Goal: Information Seeking & Learning: Learn about a topic

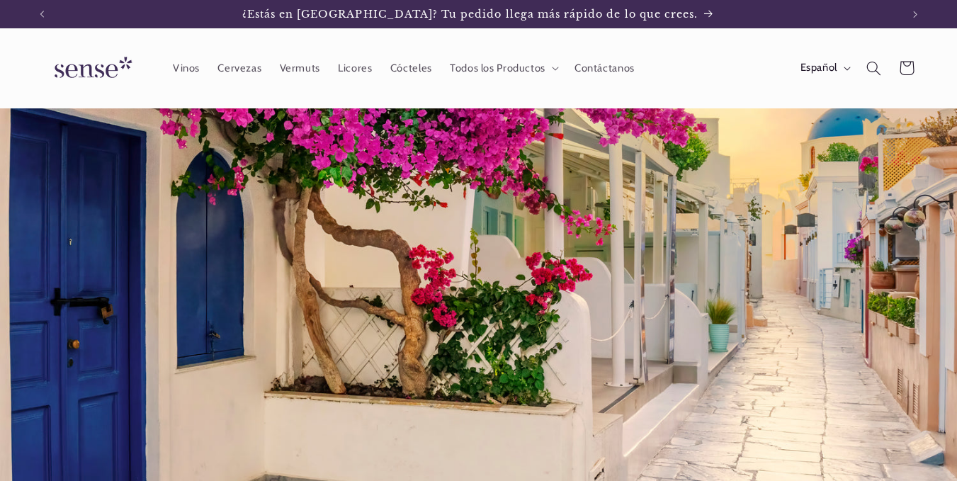
scroll to position [314, 0]
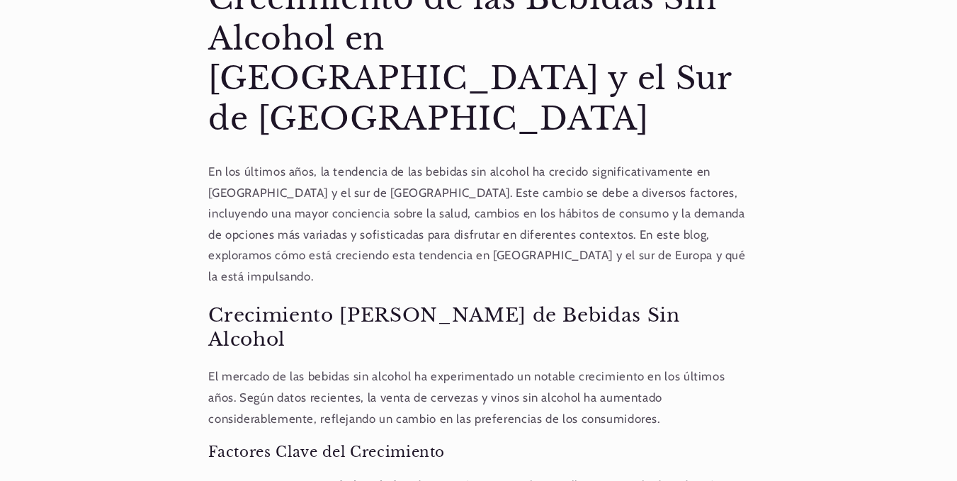
scroll to position [616, 0]
drag, startPoint x: 695, startPoint y: 1, endPoint x: 516, endPoint y: 62, distance: 189.3
click at [516, 62] on h1 "Tendencias Innovadoras: El Crecimiento de las Bebidas Sin Alcohol en [GEOGRAPHI…" at bounding box center [478, 38] width 540 height 201
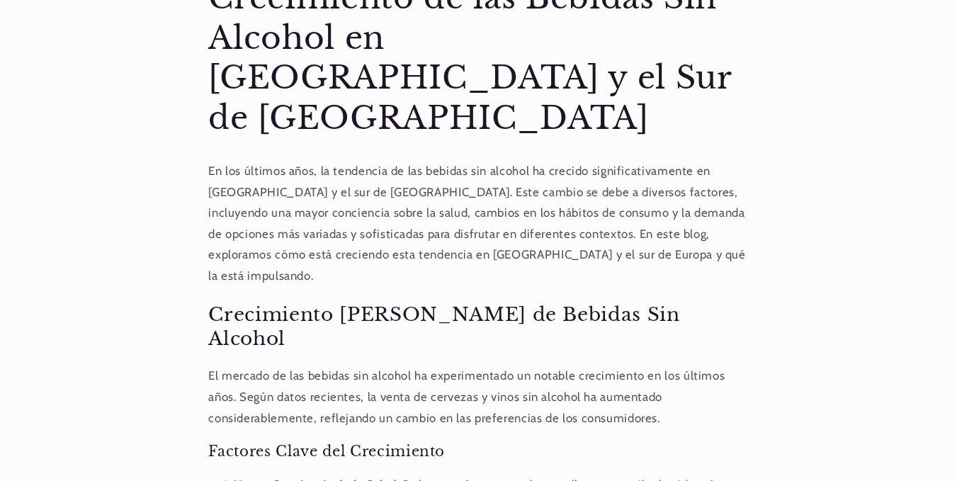
click at [411, 176] on p "En los últimos años, la tendencia de las bebidas sin alcohol ha crecido signifi…" at bounding box center [478, 224] width 540 height 126
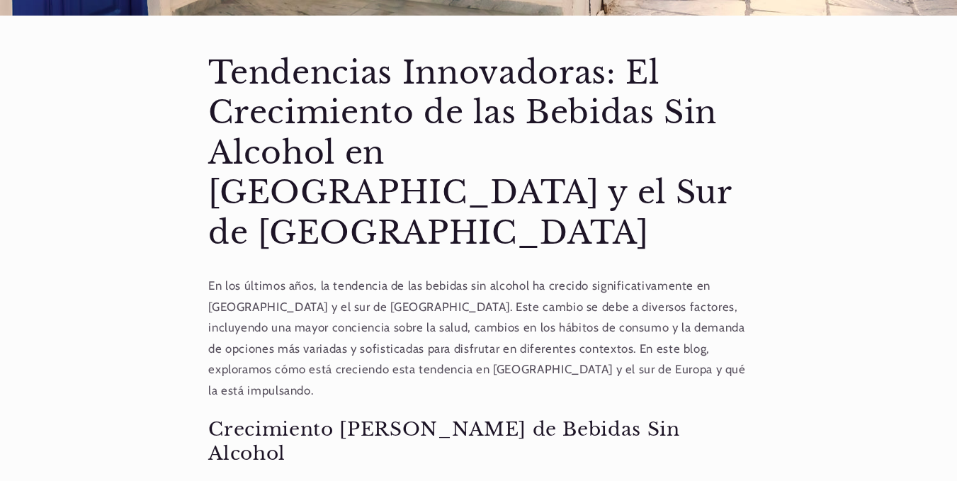
scroll to position [514, 0]
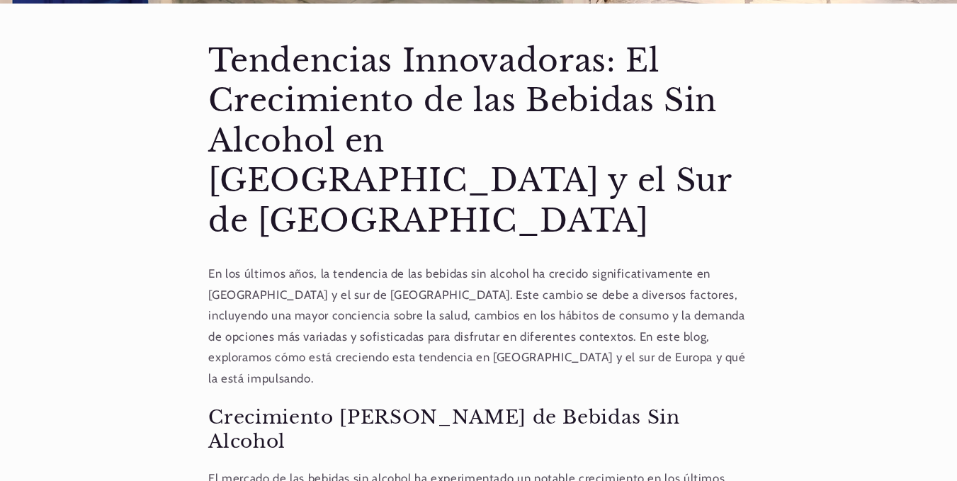
click at [514, 188] on h1 "Tendencias Innovadoras: El Crecimiento de las Bebidas Sin Alcohol en [GEOGRAPHI…" at bounding box center [478, 141] width 540 height 201
